Goal: Navigation & Orientation: Find specific page/section

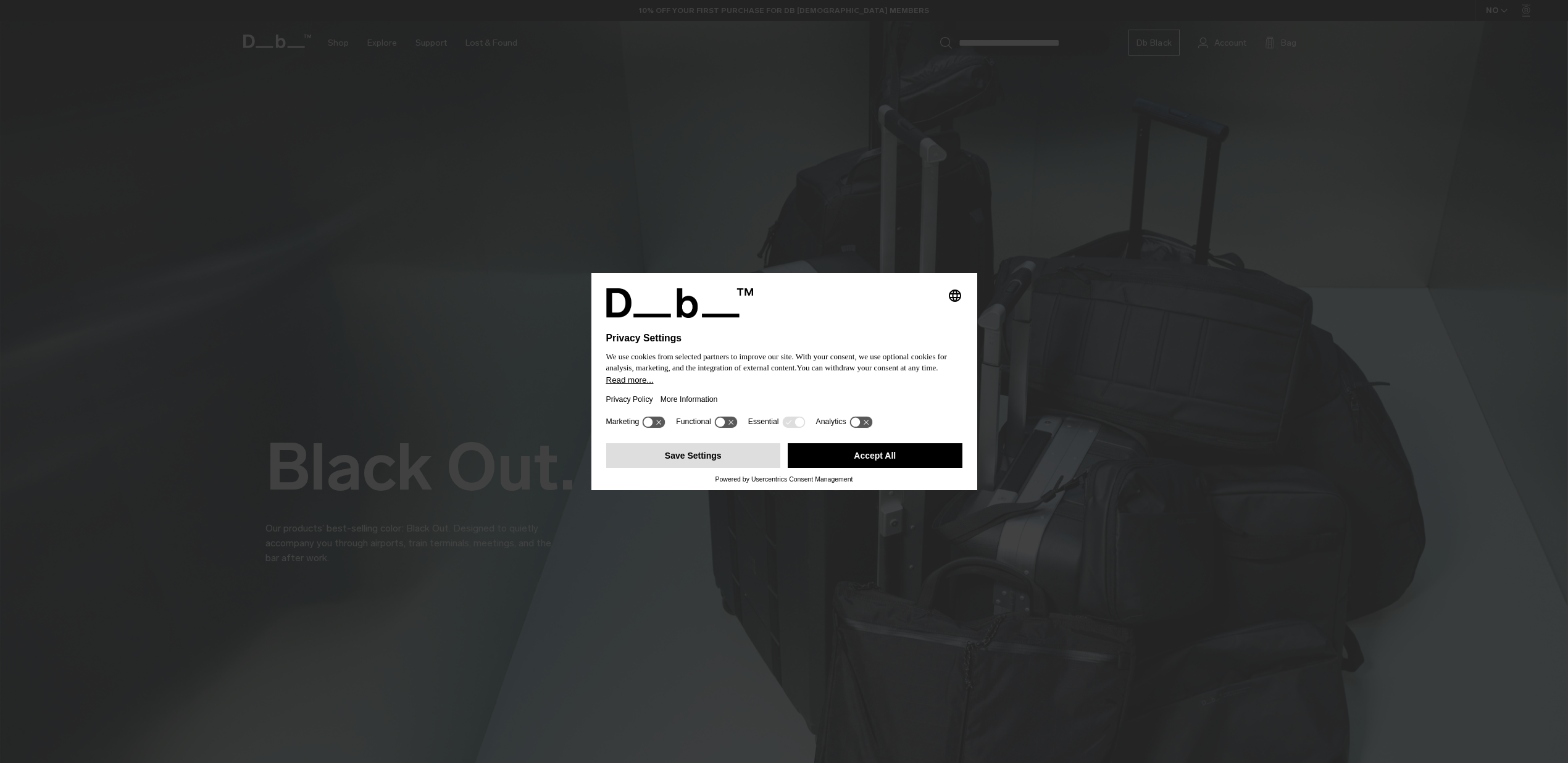
click at [700, 464] on button "Save Settings" at bounding box center [693, 455] width 175 height 25
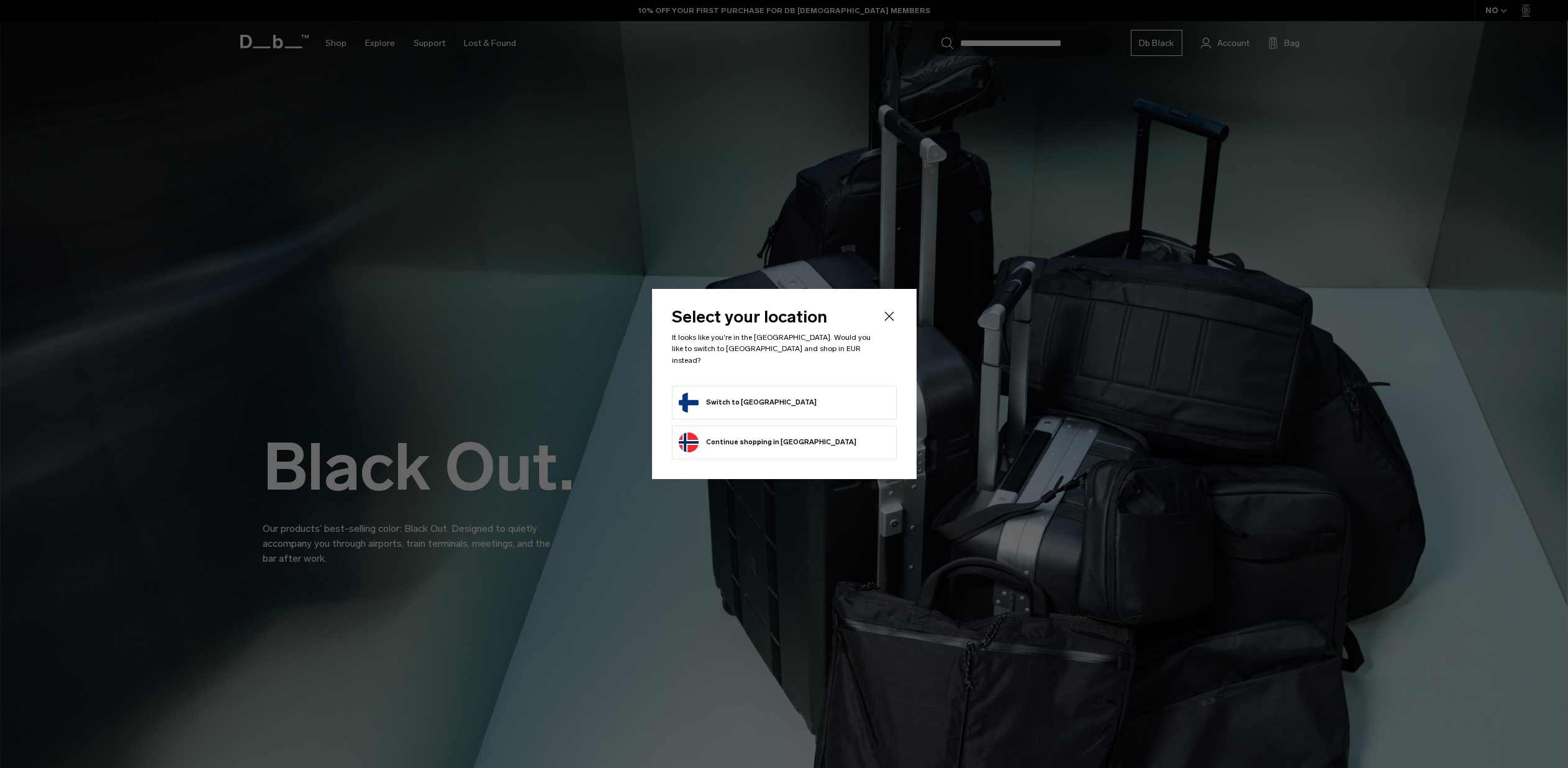
click at [743, 393] on button "Switch to Finland" at bounding box center [747, 402] width 138 height 20
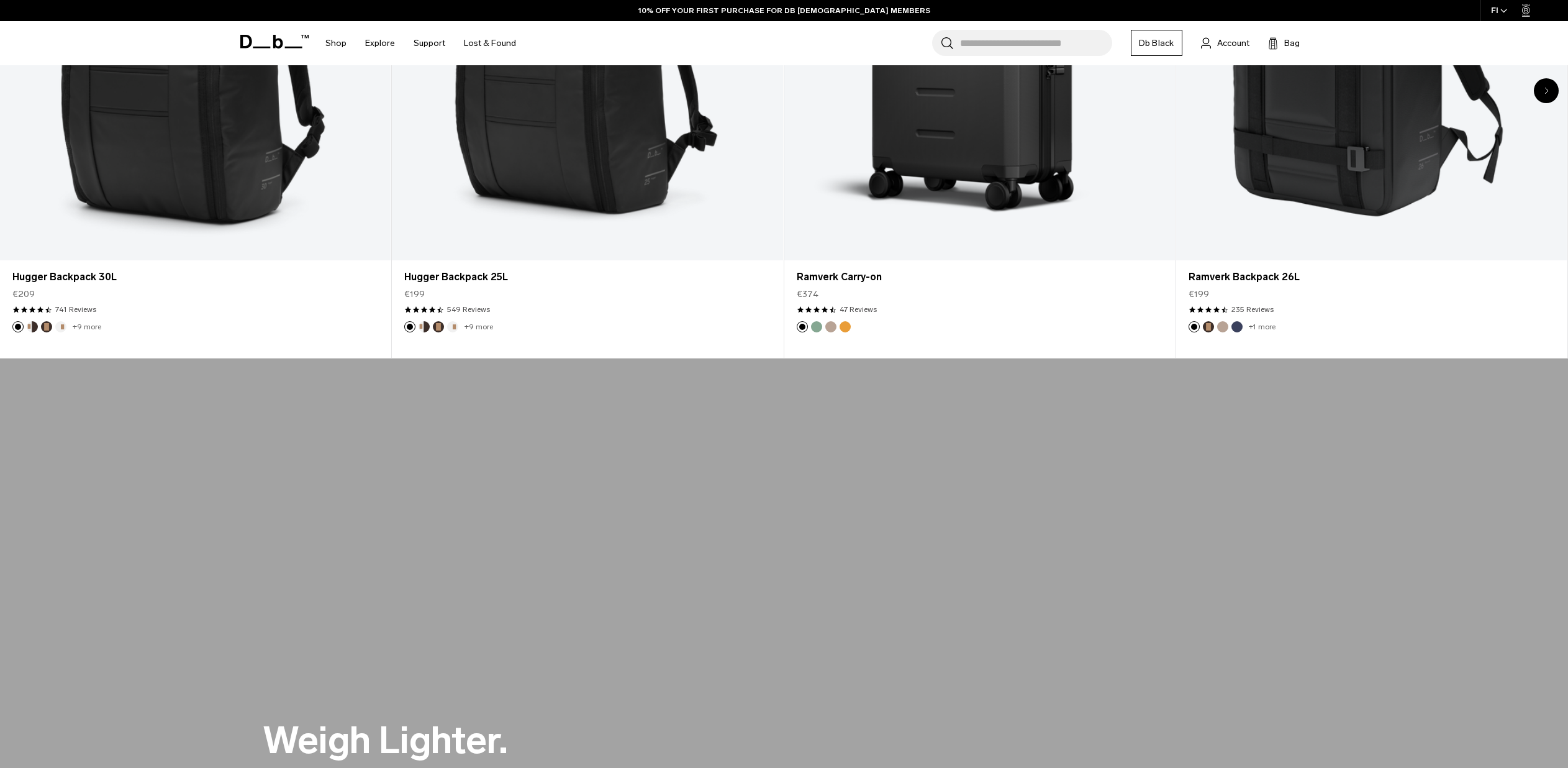
scroll to position [850, 0]
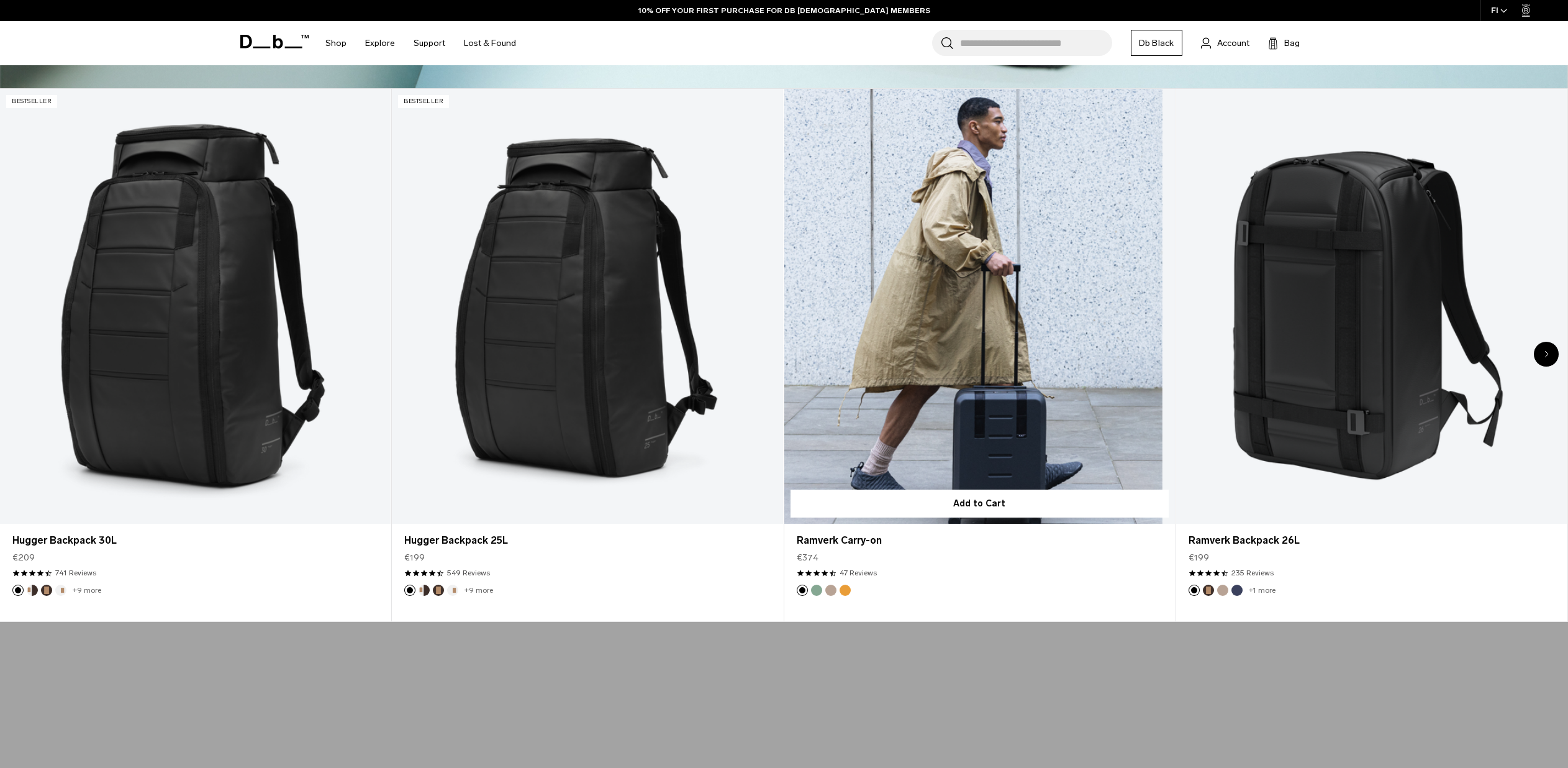
click at [953, 275] on link "Ramverk Carry-on" at bounding box center [979, 306] width 391 height 434
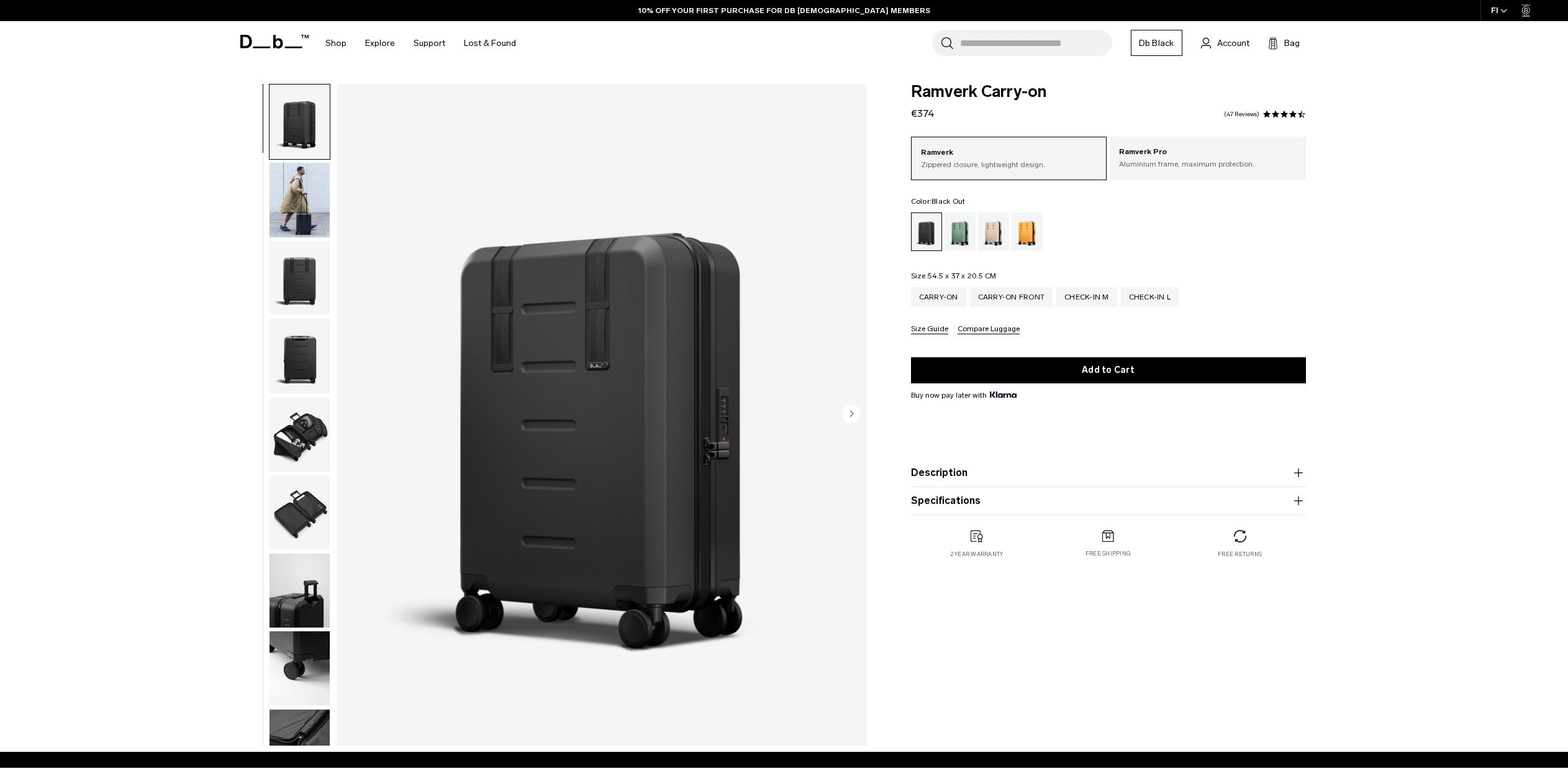
click at [291, 316] on button "button" at bounding box center [299, 278] width 62 height 76
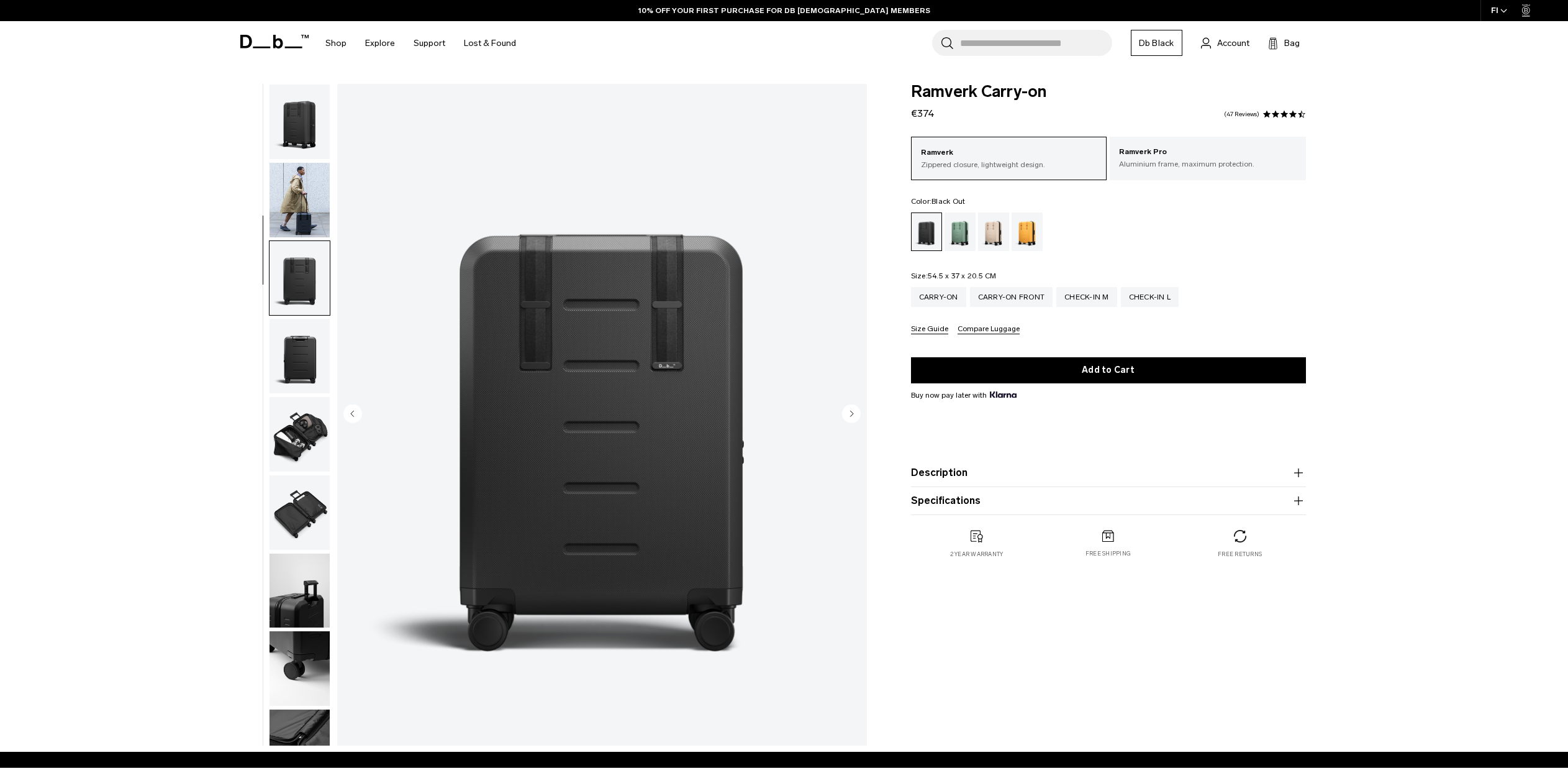
scroll to position [127, 0]
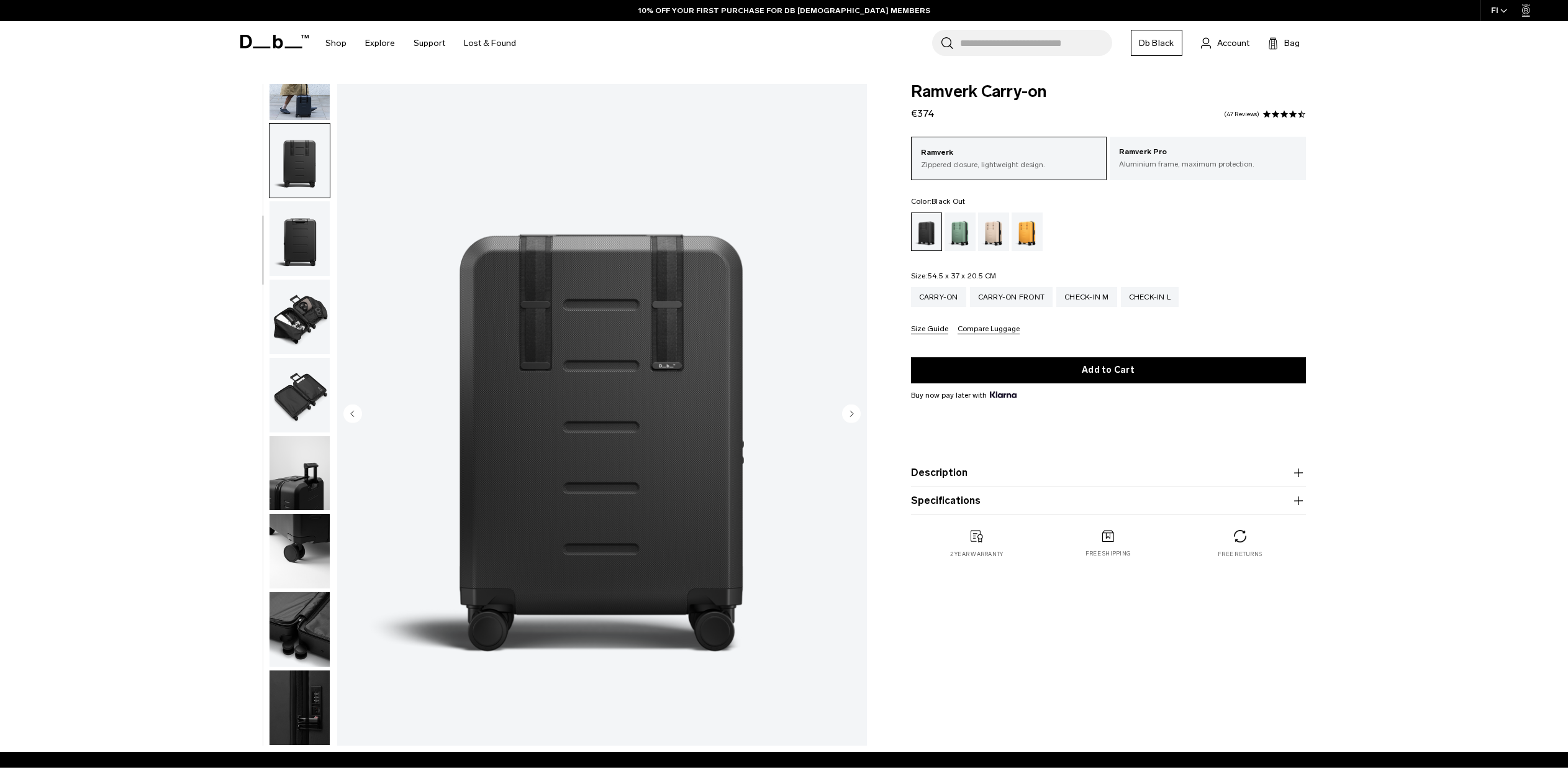
click at [275, 358] on img "button" at bounding box center [299, 395] width 60 height 75
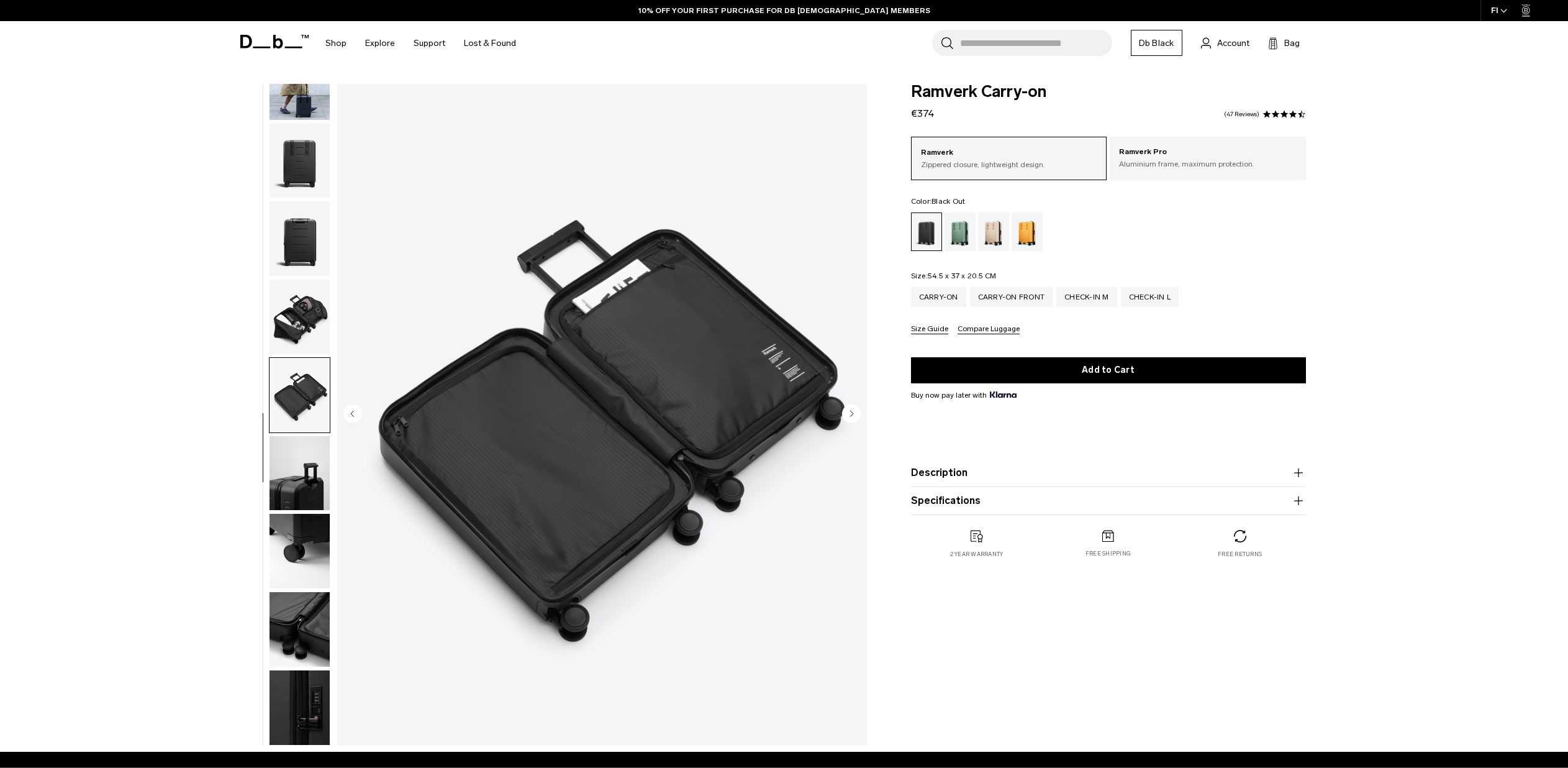
click at [276, 457] on img "button" at bounding box center [299, 474] width 60 height 75
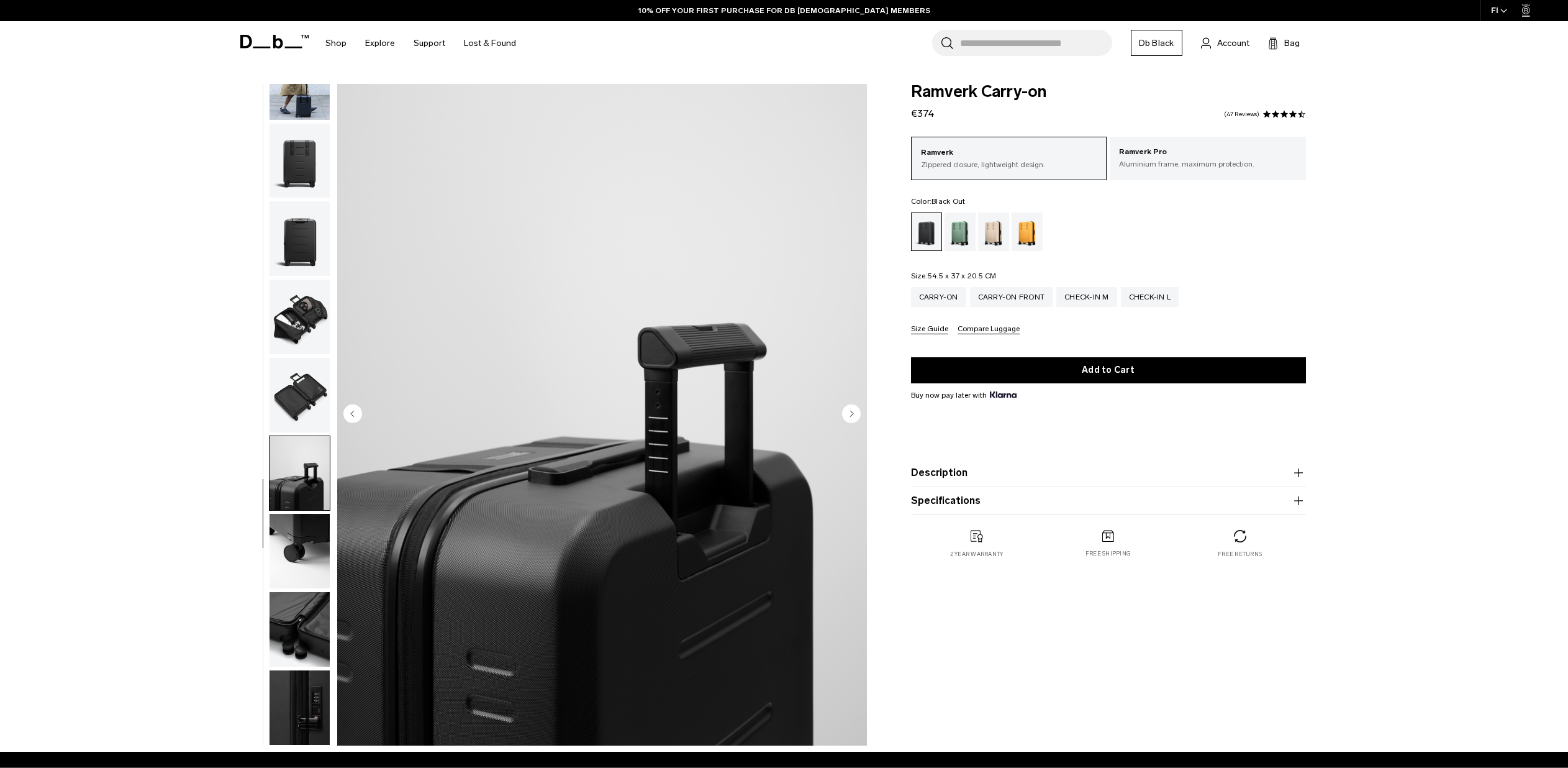
click at [288, 508] on ul at bounding box center [299, 415] width 62 height 661
click at [300, 560] on img "button" at bounding box center [299, 551] width 60 height 75
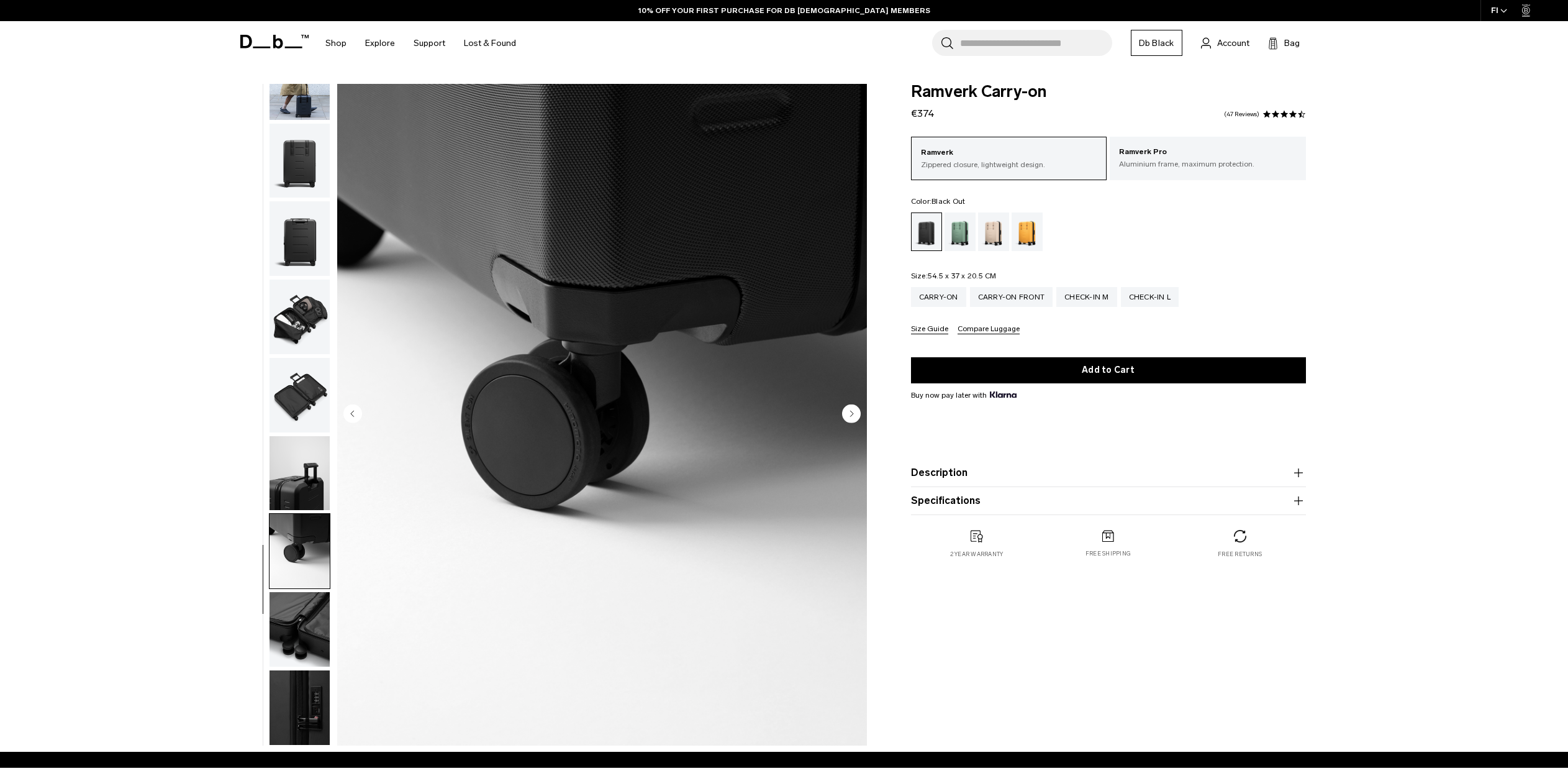
click at [295, 615] on img "button" at bounding box center [299, 630] width 60 height 75
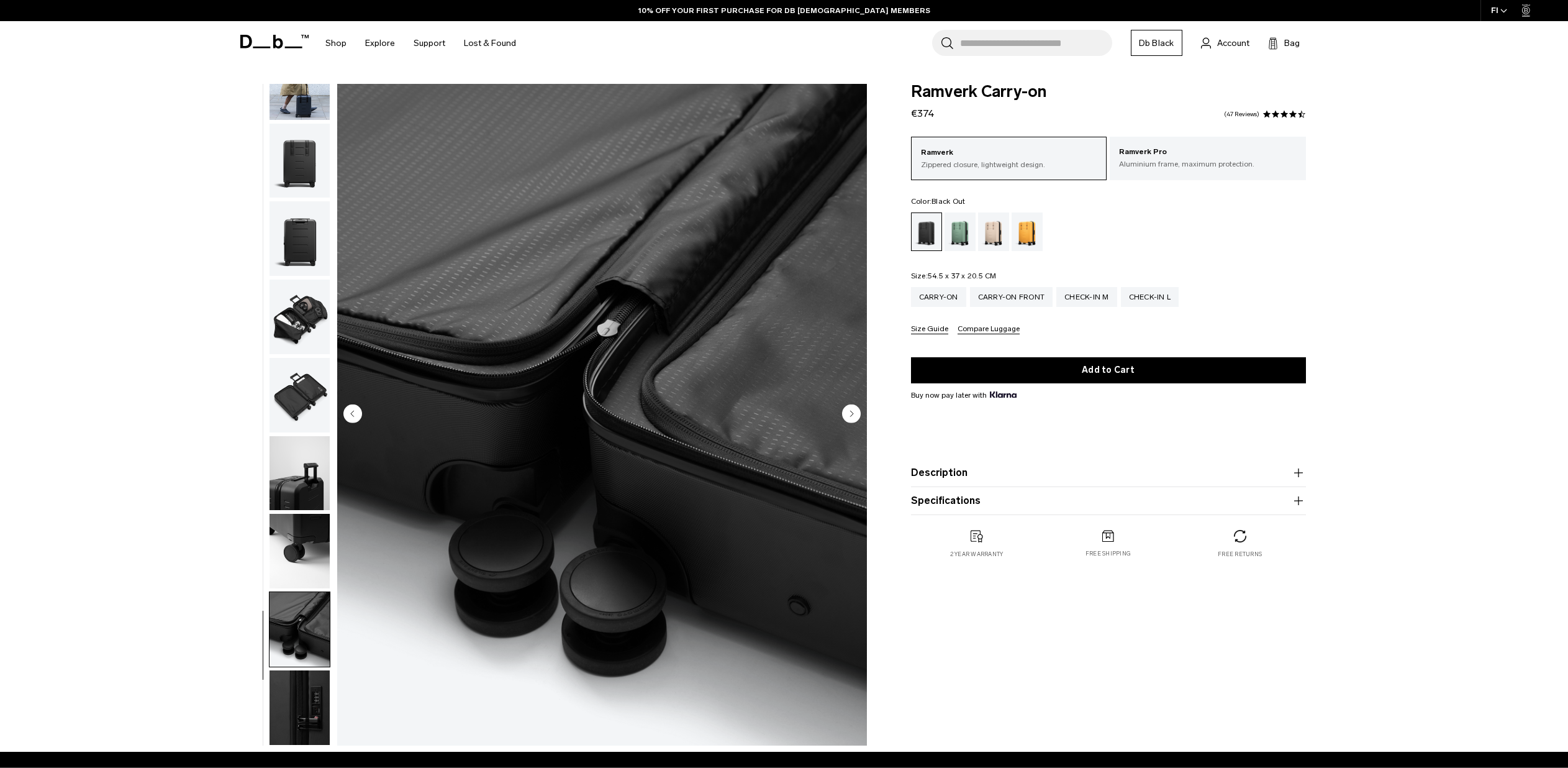
click at [292, 644] on img "button" at bounding box center [299, 630] width 60 height 75
click at [290, 718] on img "button" at bounding box center [299, 708] width 60 height 75
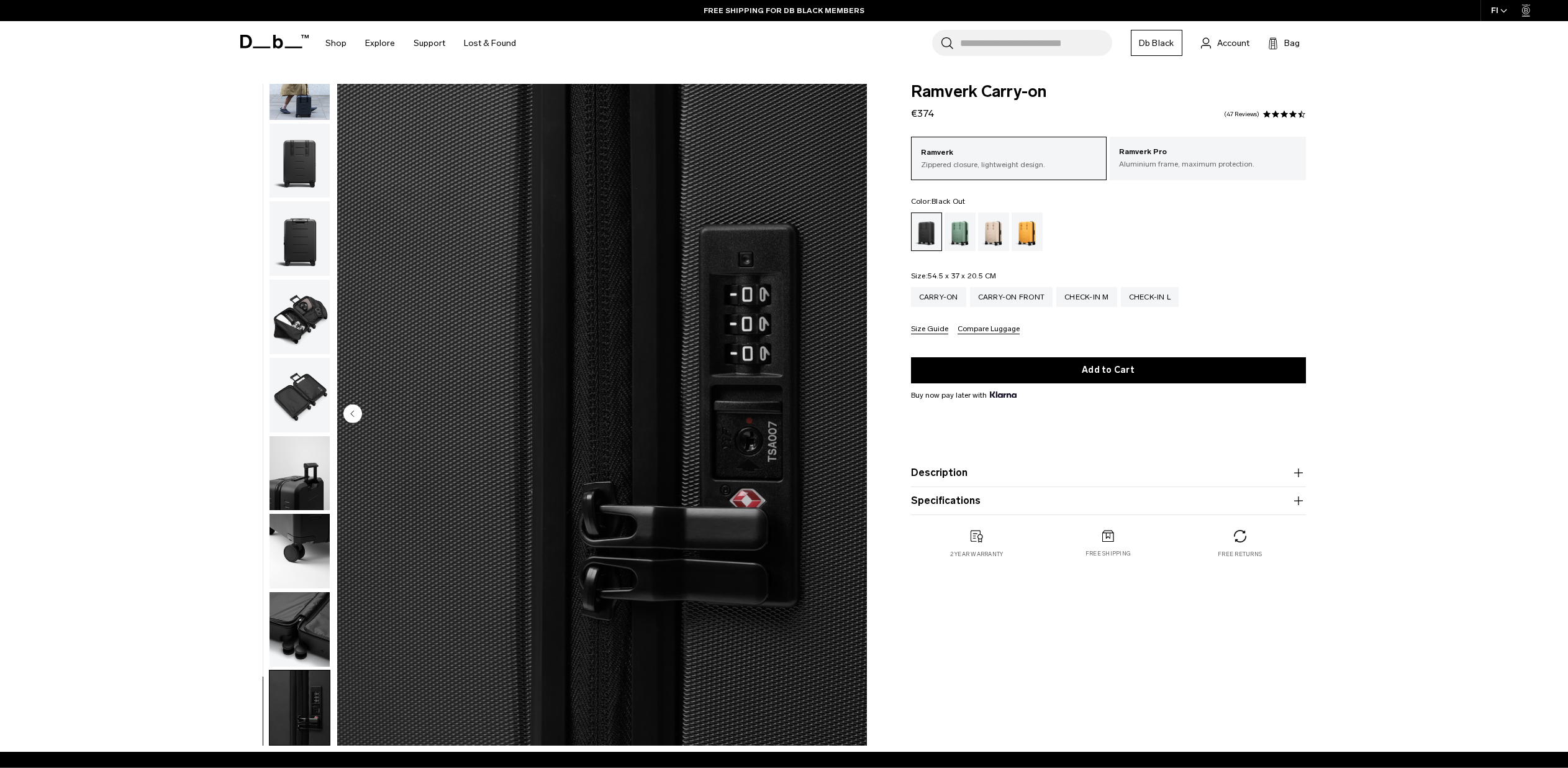
click at [301, 446] on img "button" at bounding box center [299, 474] width 60 height 75
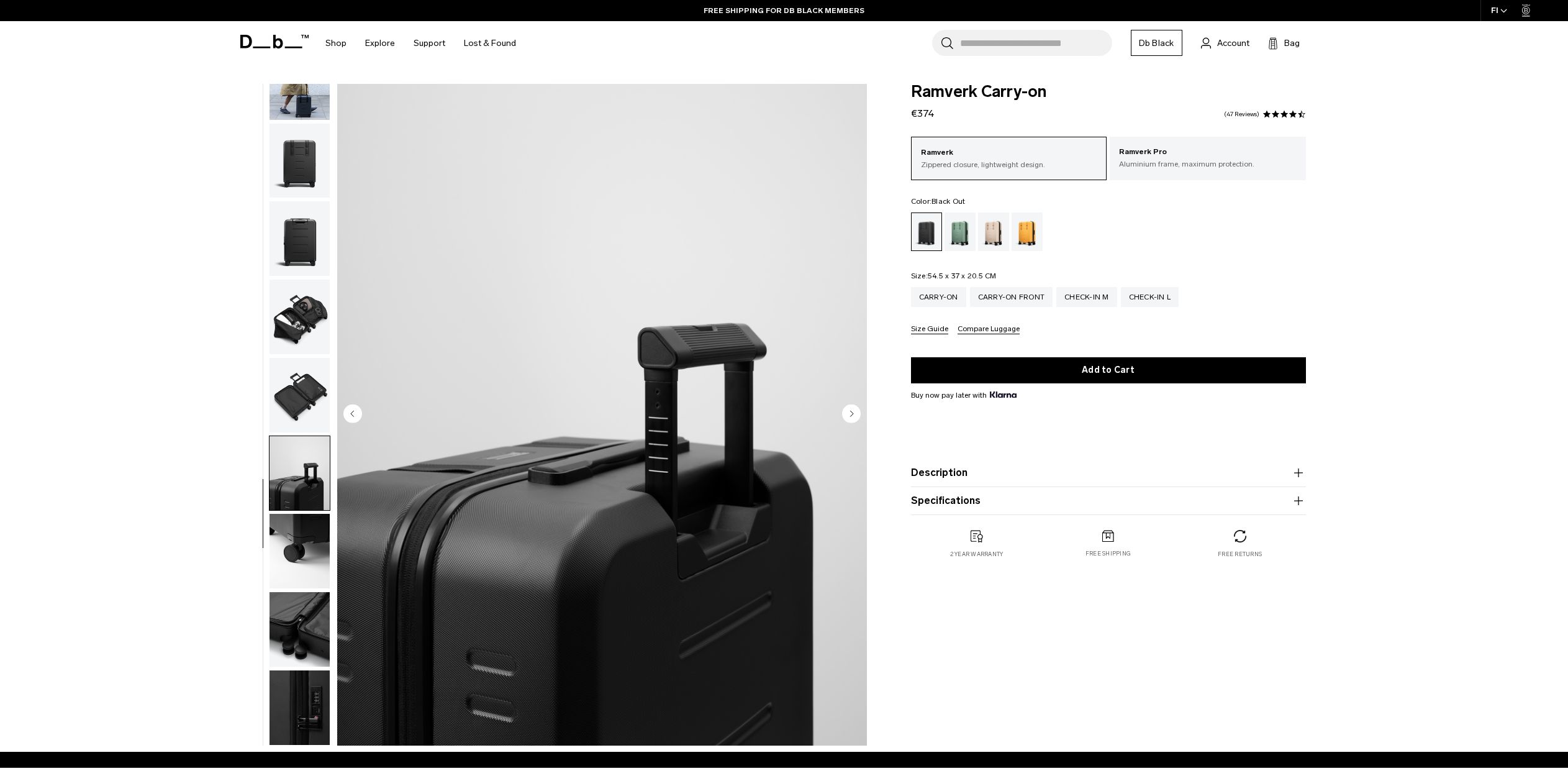
click at [289, 331] on img "button" at bounding box center [299, 317] width 60 height 75
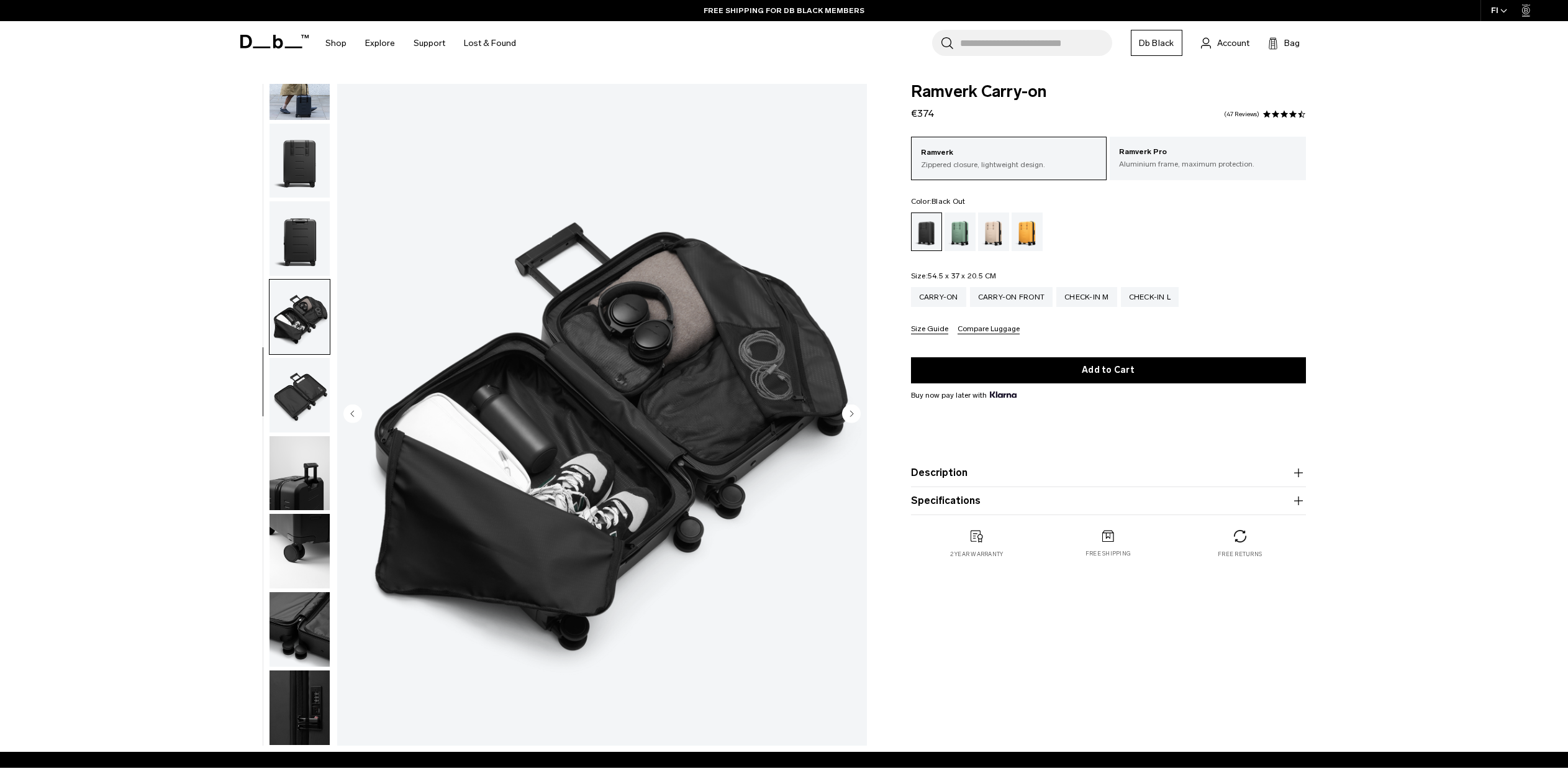
click at [288, 283] on img "button" at bounding box center [299, 317] width 60 height 75
click at [295, 238] on img "button" at bounding box center [299, 239] width 60 height 75
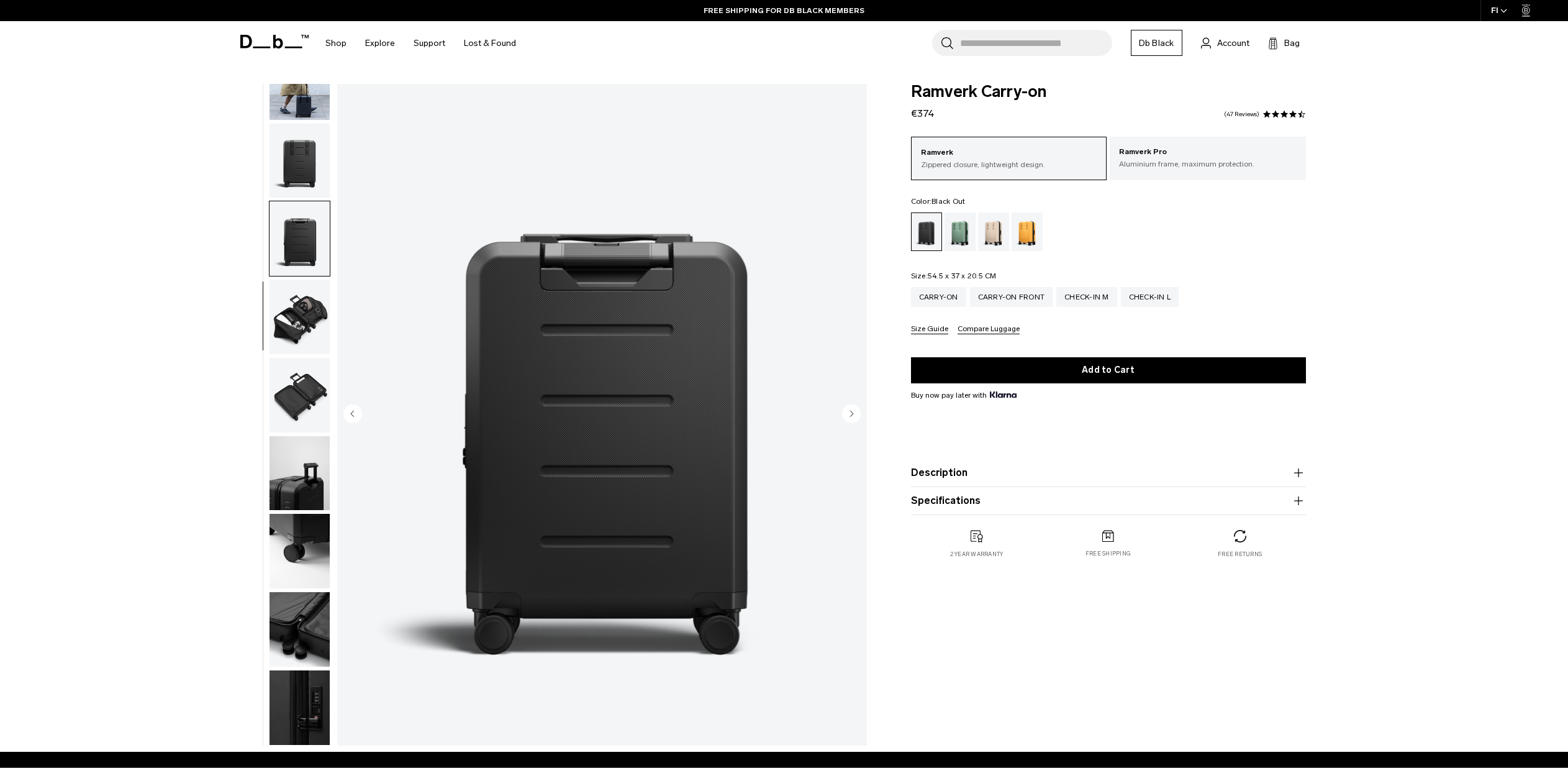
click at [297, 172] on img "button" at bounding box center [299, 161] width 60 height 75
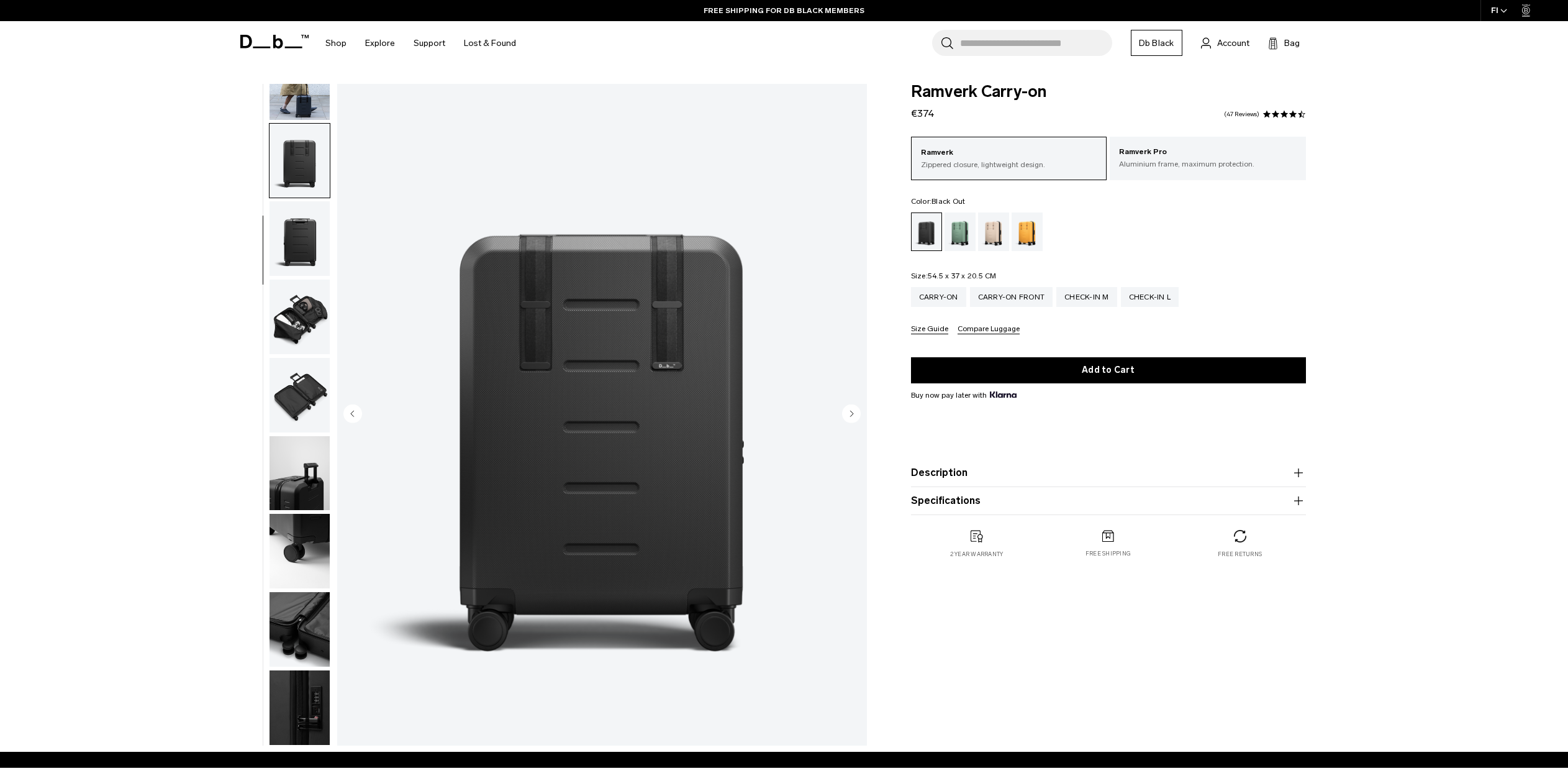
click at [296, 150] on img "button" at bounding box center [299, 161] width 60 height 75
click at [304, 101] on img "button" at bounding box center [299, 83] width 60 height 75
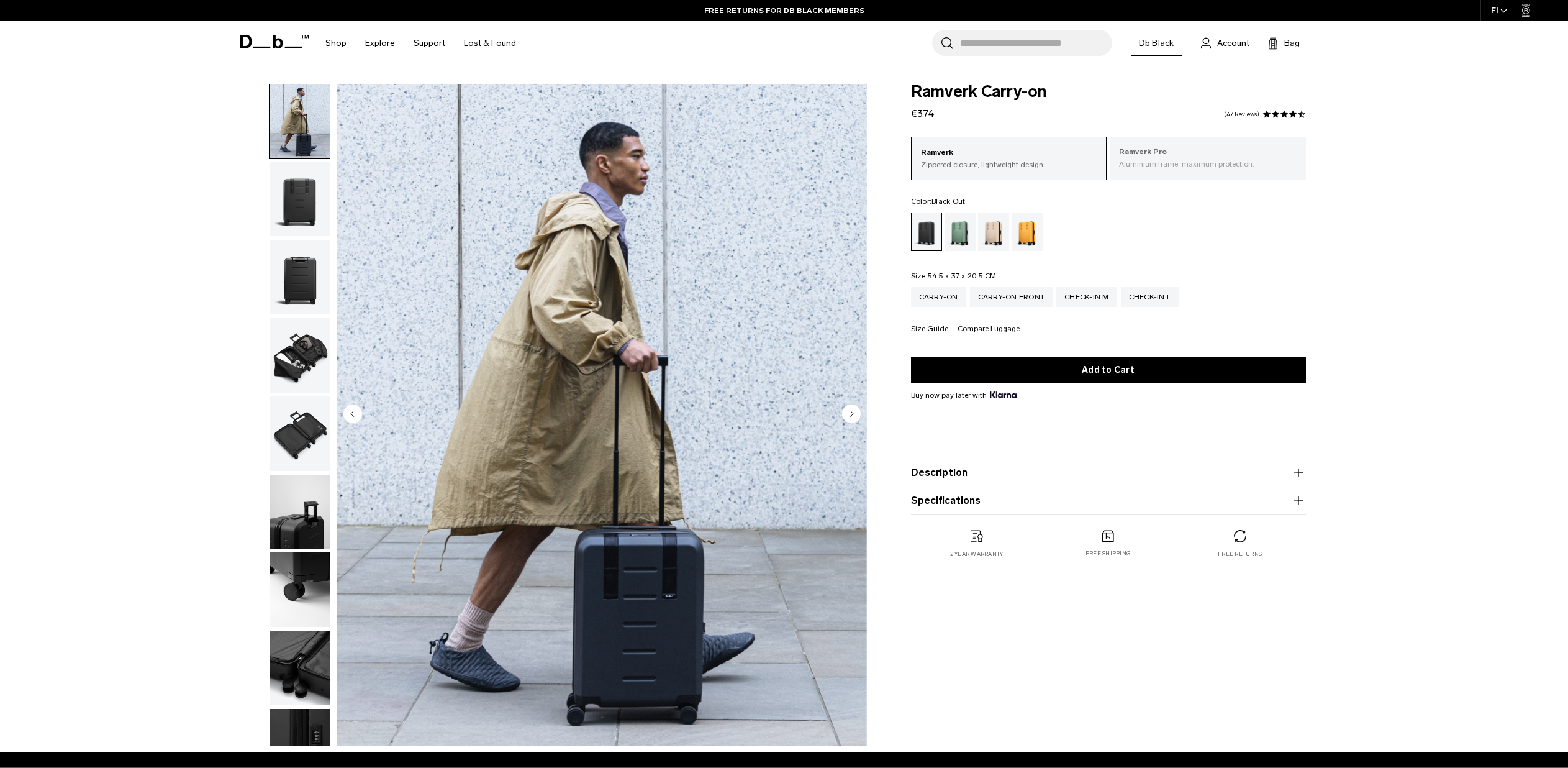
click at [1146, 160] on p "Aluminium frame, maximum protection." at bounding box center [1208, 164] width 178 height 11
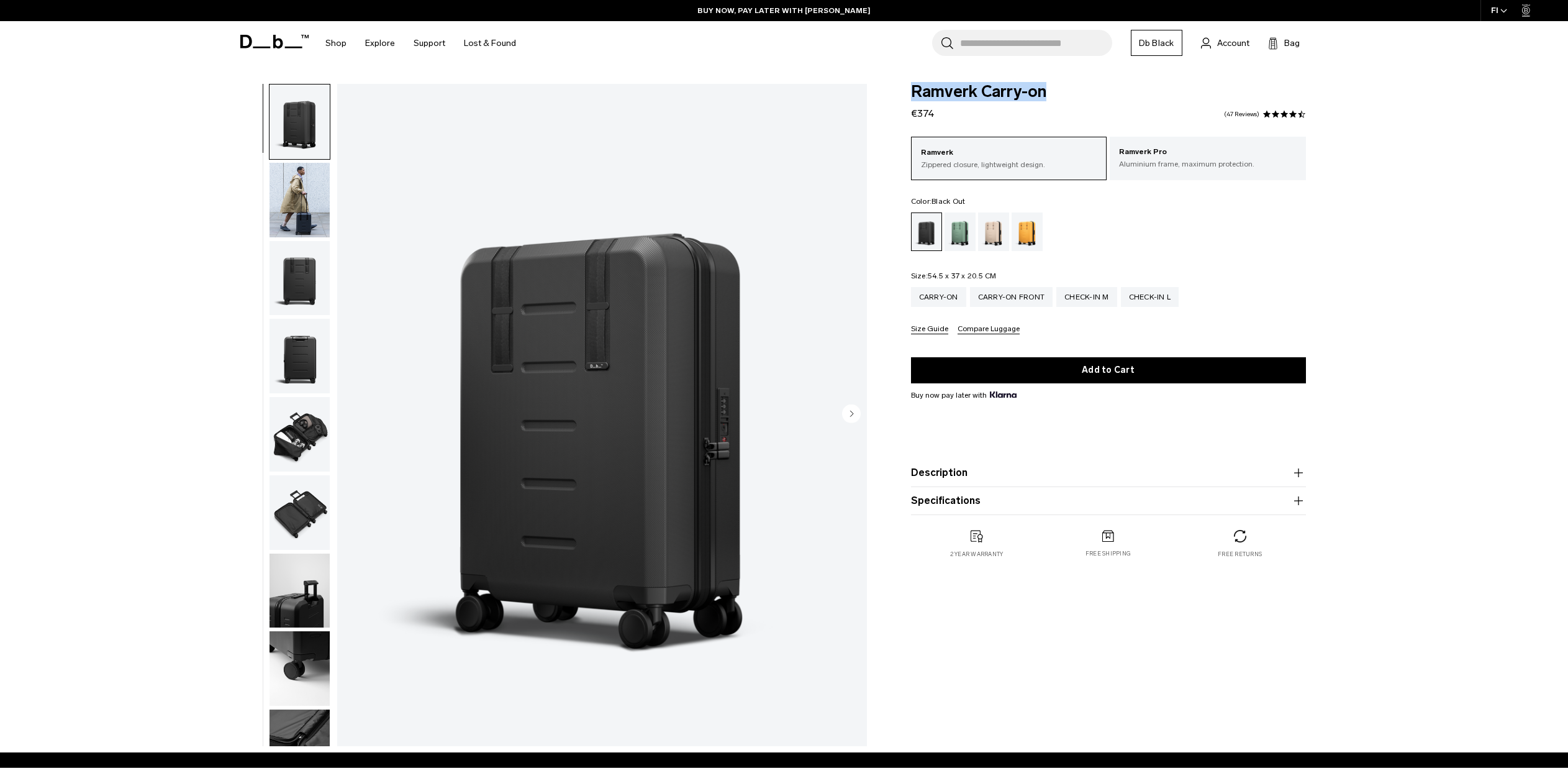
drag, startPoint x: 914, startPoint y: 99, endPoint x: 1044, endPoint y: 99, distance: 130.0
click at [1044, 99] on span "Ramverk Carry-on" at bounding box center [1108, 92] width 395 height 16
copy span "Ramverk Carry-on"
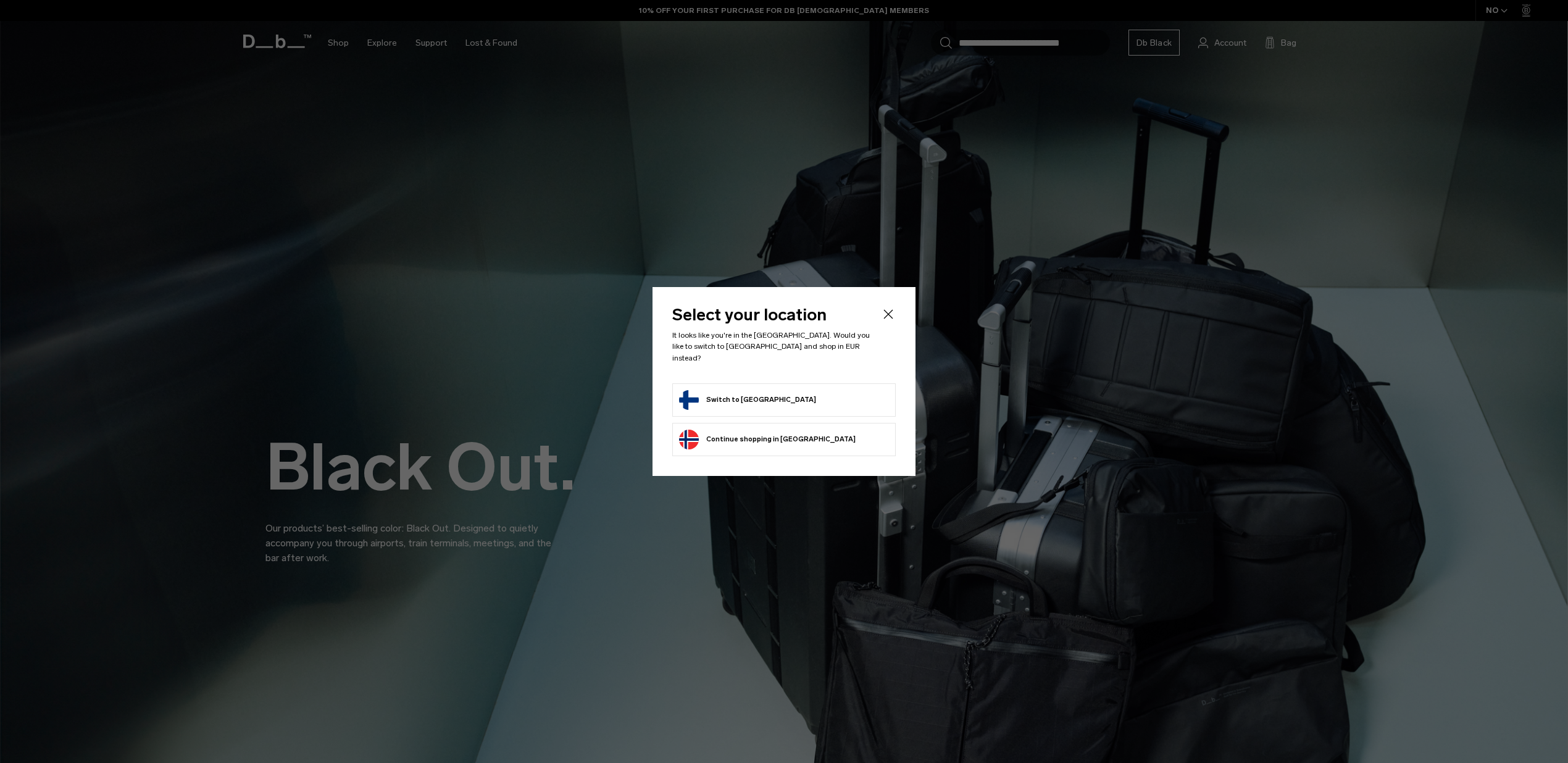
click at [742, 413] on ul "Switch to Finland Continue browsing Norway store Continue shopping in Norway" at bounding box center [783, 420] width 223 height 73
click at [743, 406] on li "Switch to Finland" at bounding box center [783, 400] width 223 height 33
click at [743, 400] on button "Switch to Finland" at bounding box center [747, 400] width 137 height 20
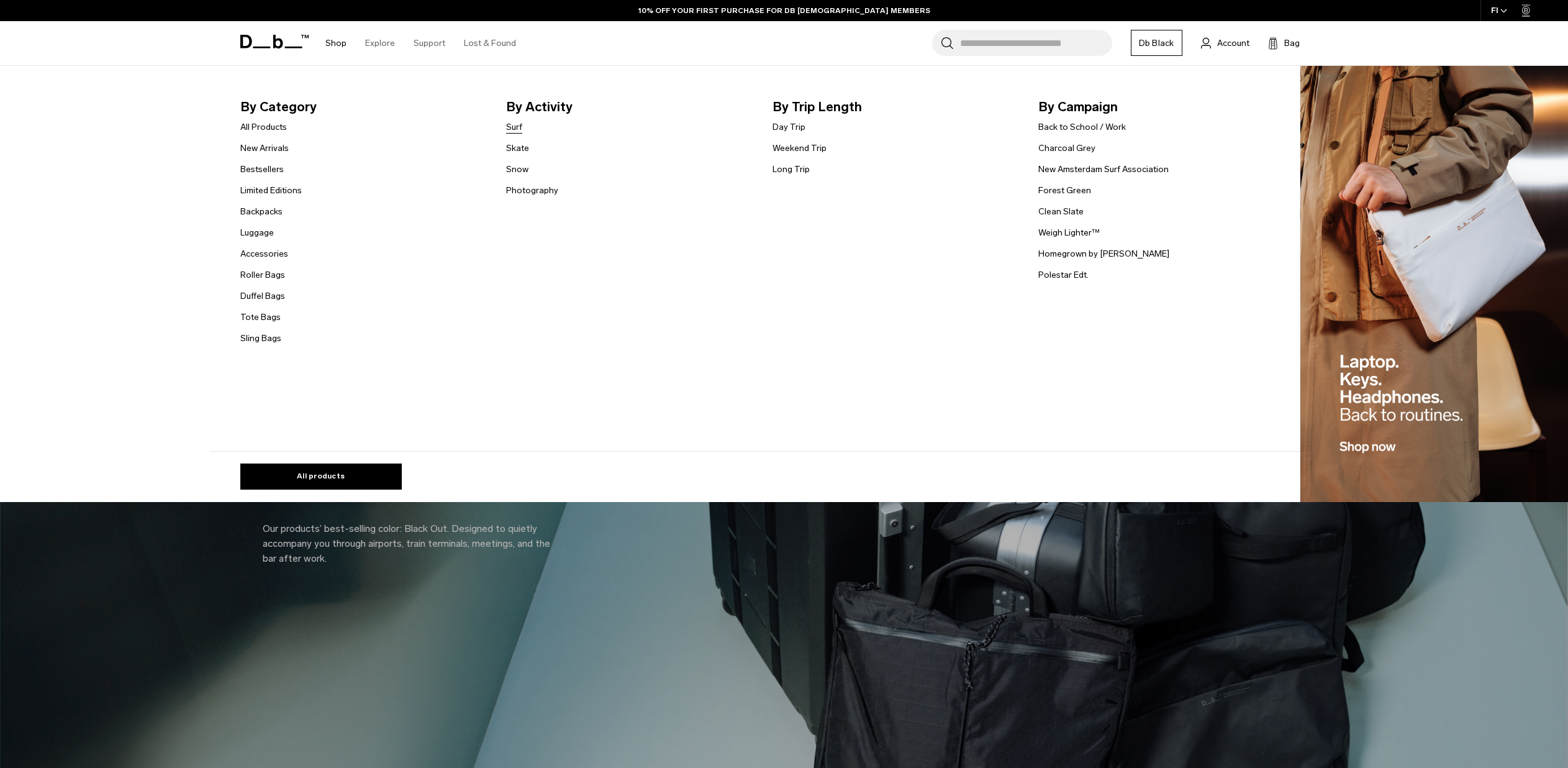
click at [515, 130] on link "Surf" at bounding box center [514, 127] width 16 height 13
click at [547, 195] on link "Photography" at bounding box center [532, 190] width 52 height 13
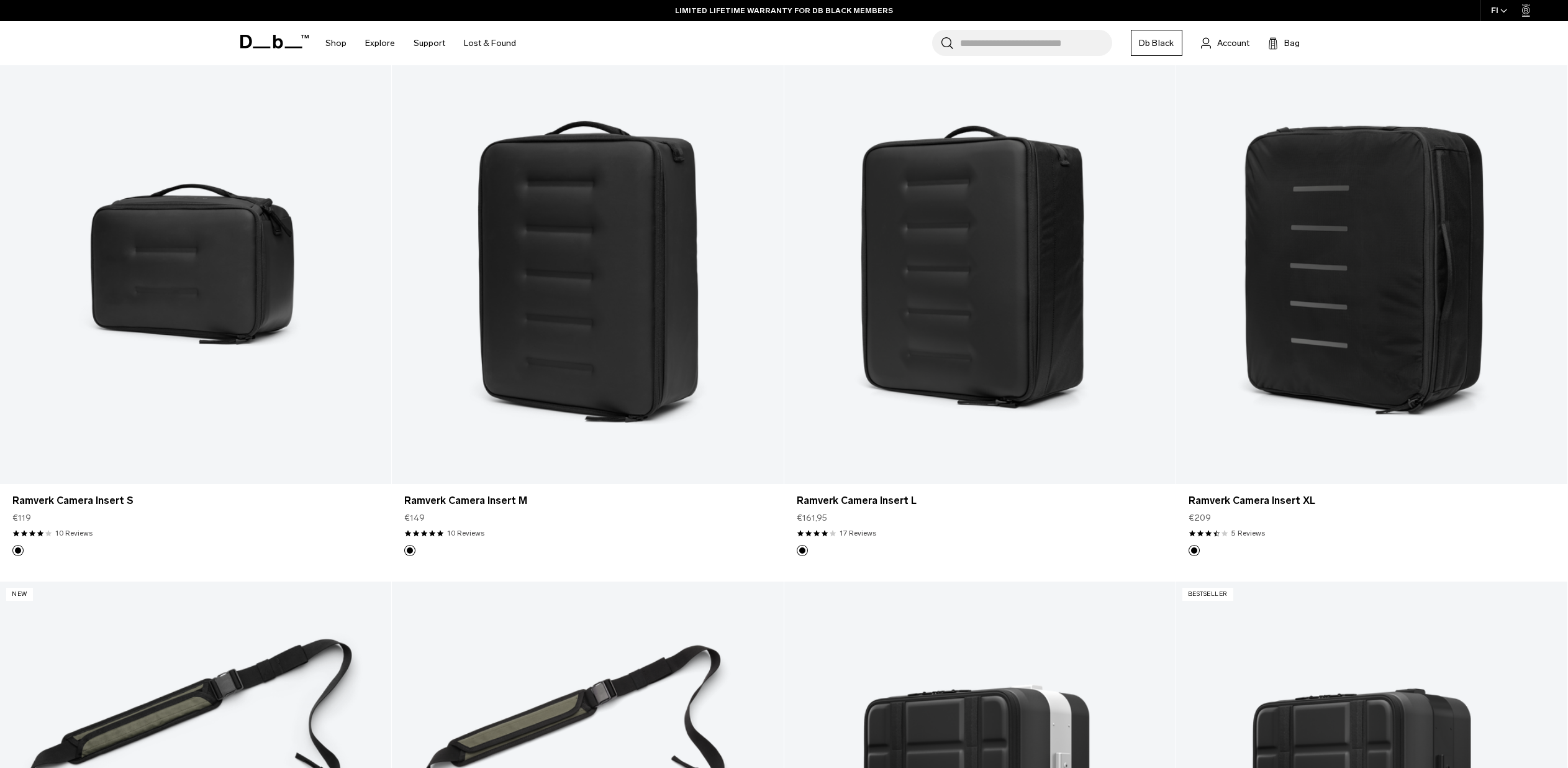
scroll to position [617, 0]
